Goal: Task Accomplishment & Management: Use online tool/utility

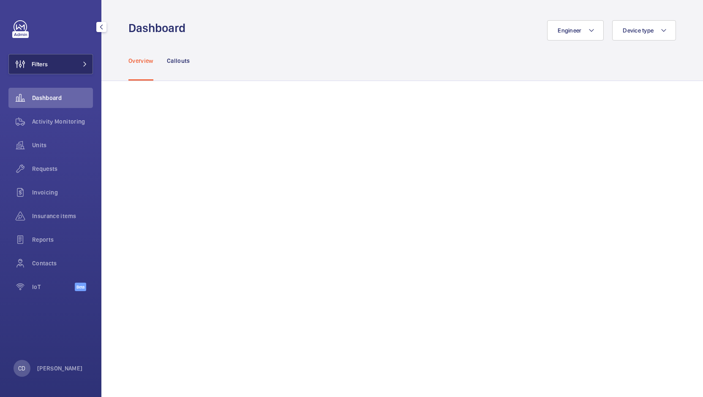
click at [57, 62] on button "Filters" at bounding box center [50, 64] width 84 height 20
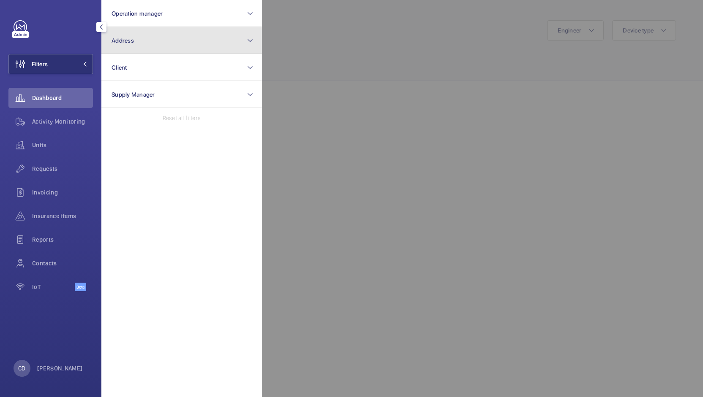
click at [157, 44] on button "Address" at bounding box center [181, 40] width 160 height 27
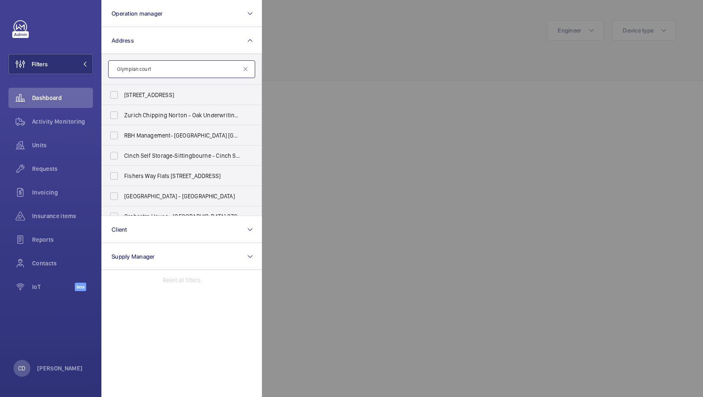
type input "Olympian court"
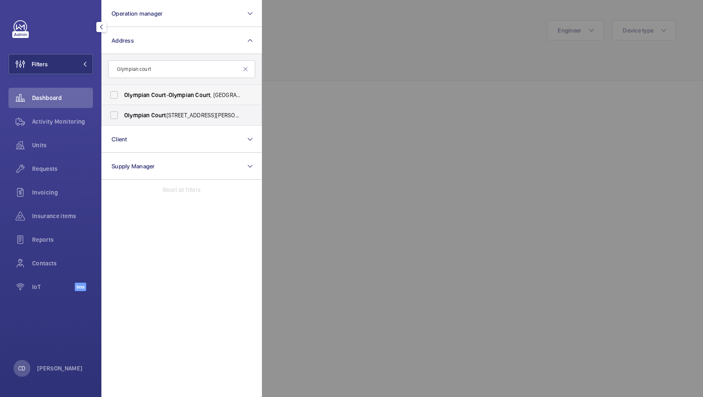
click at [118, 95] on label "[STREET_ADDRESS]" at bounding box center [175, 95] width 147 height 20
click at [118, 95] on input "[STREET_ADDRESS]" at bounding box center [114, 95] width 17 height 17
checkbox input "true"
click at [114, 112] on label "[STREET_ADDRESS][PERSON_NAME]" at bounding box center [175, 115] width 147 height 20
click at [114, 112] on input "[STREET_ADDRESS][PERSON_NAME]" at bounding box center [114, 115] width 17 height 17
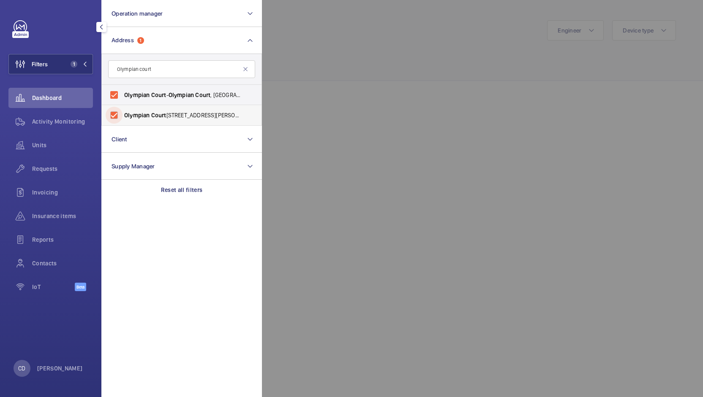
checkbox input "true"
click at [325, 112] on div at bounding box center [613, 198] width 703 height 397
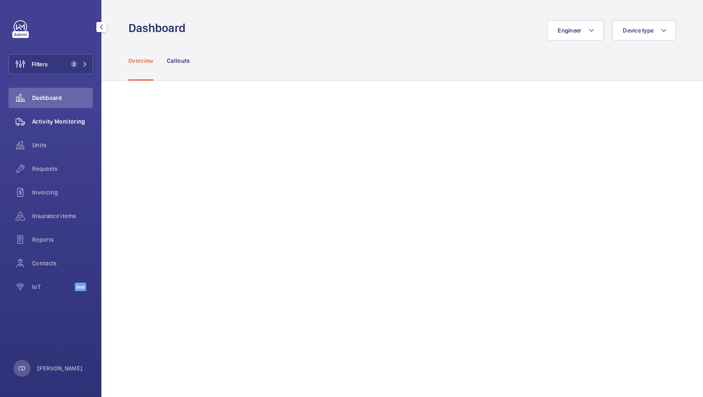
click at [64, 118] on span "Activity Monitoring" at bounding box center [62, 121] width 61 height 8
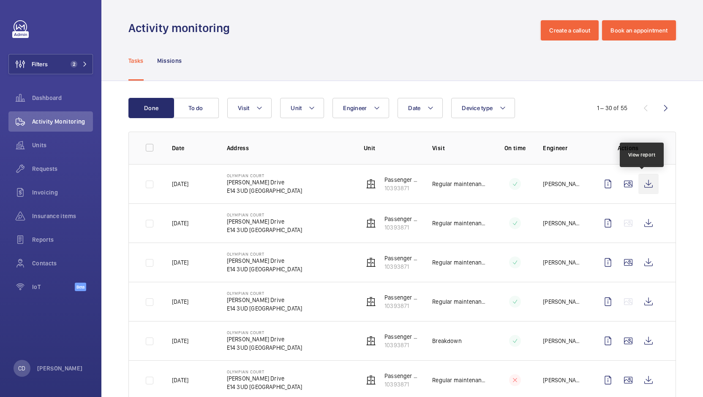
click at [642, 184] on wm-front-icon-button at bounding box center [648, 184] width 20 height 20
click at [250, 110] on button "Visit" at bounding box center [249, 108] width 44 height 20
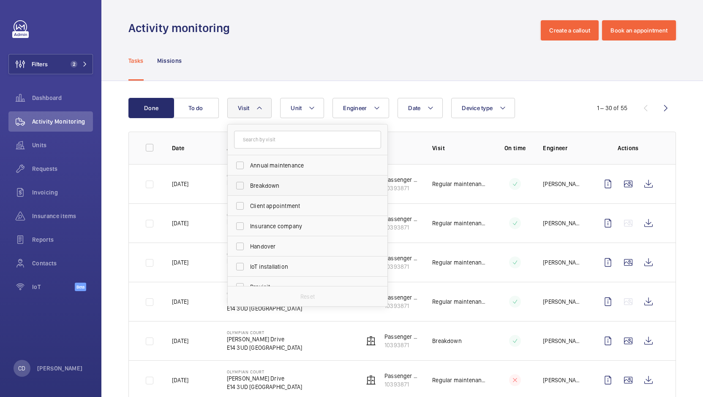
click at [241, 184] on label "Breakdown" at bounding box center [301, 186] width 147 height 20
click at [241, 184] on input "Breakdown" at bounding box center [239, 185] width 17 height 17
checkbox input "true"
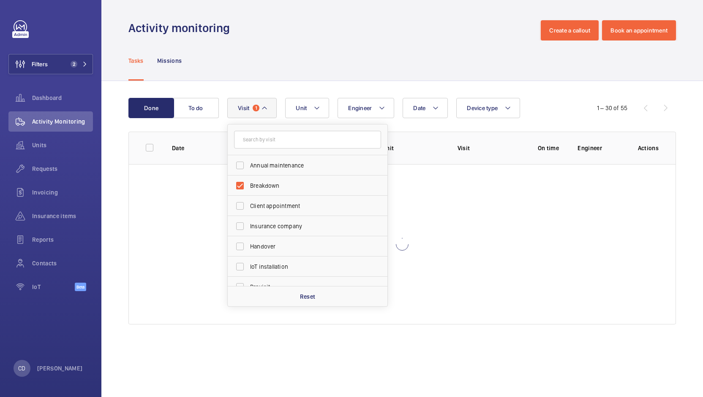
click at [358, 73] on div "Tasks Missions" at bounding box center [401, 61] width 547 height 40
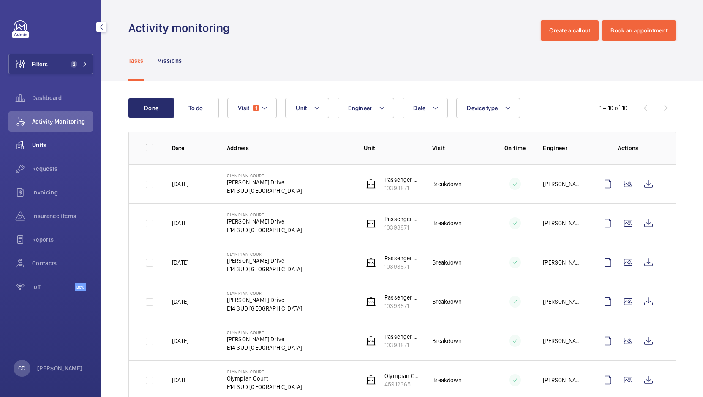
click at [53, 148] on span "Units" at bounding box center [62, 145] width 61 height 8
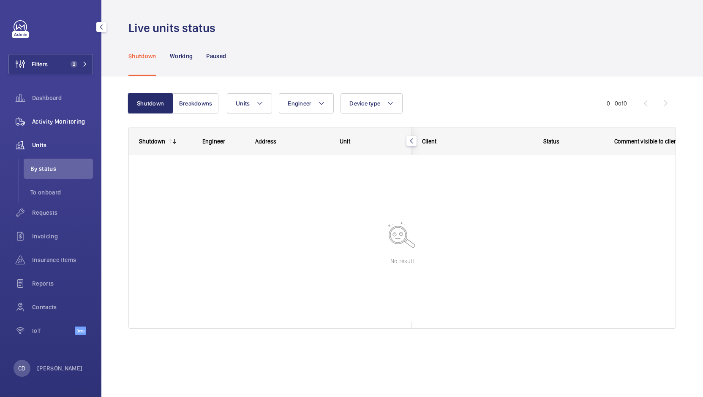
click at [48, 126] on div "Activity Monitoring" at bounding box center [50, 121] width 84 height 20
